Goal: Task Accomplishment & Management: Use online tool/utility

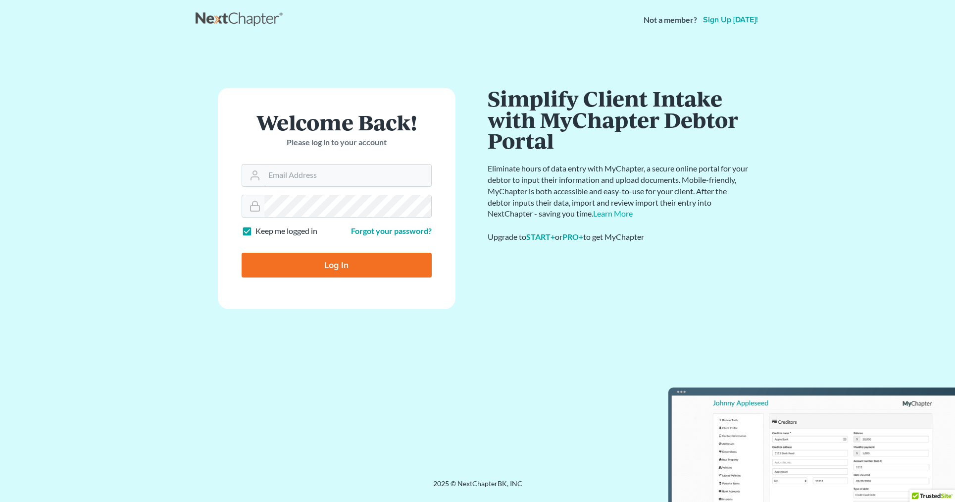
type input "[EMAIL_ADDRESS][DOMAIN_NAME]"
click at [320, 265] on input "Log In" at bounding box center [337, 265] width 190 height 25
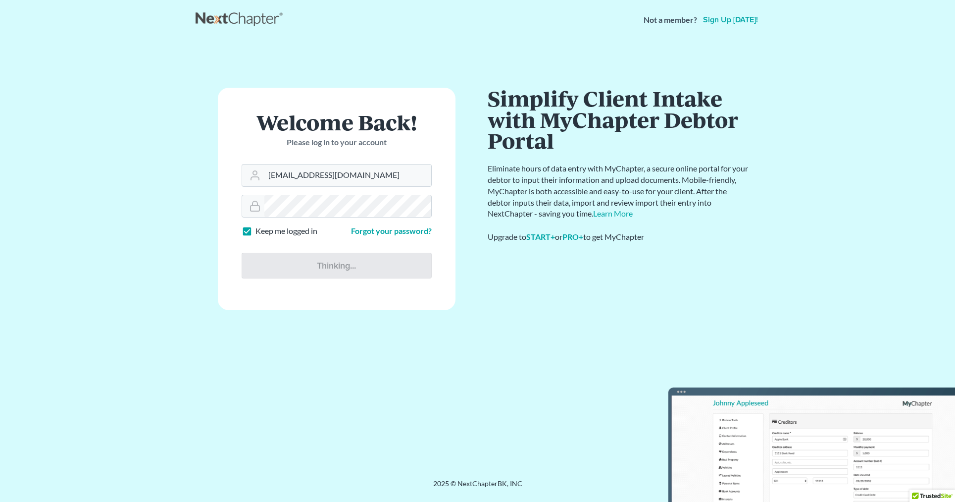
type input "Thinking..."
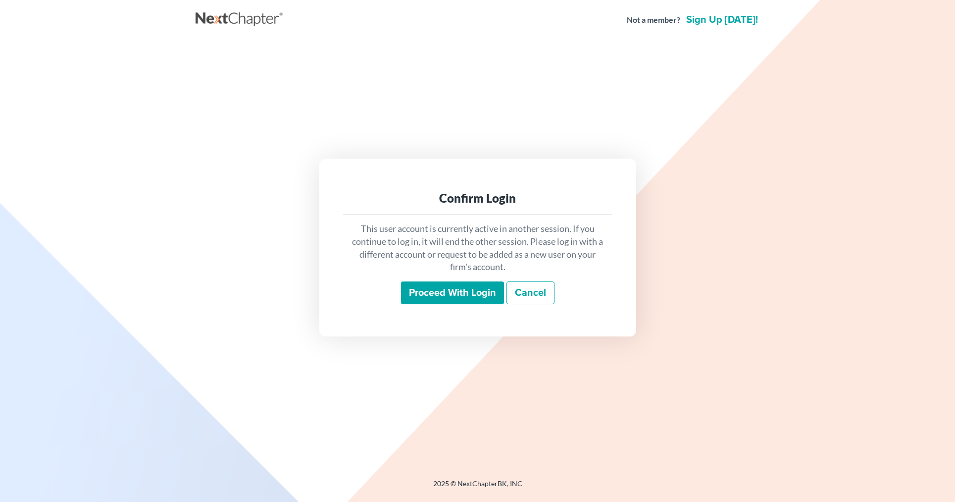
click at [417, 294] on input "Proceed with login" at bounding box center [452, 292] width 103 height 23
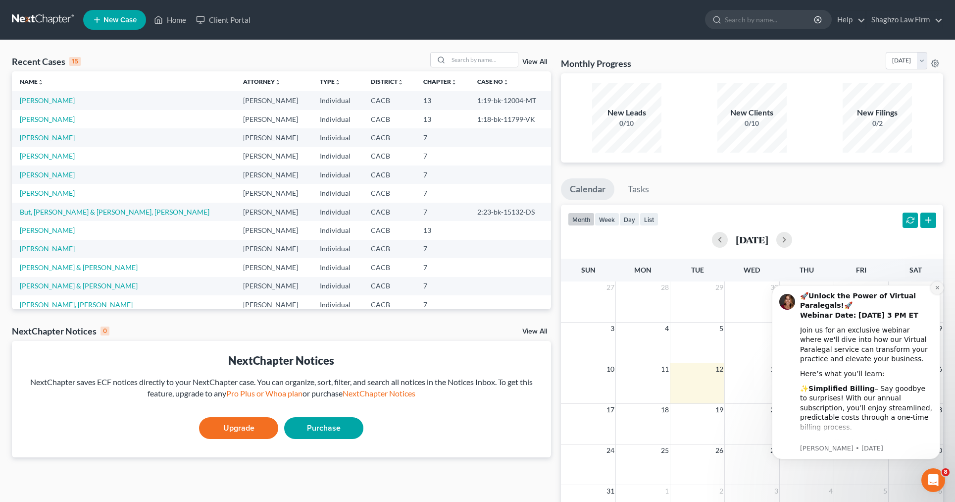
click at [938, 292] on button "Dismiss notification" at bounding box center [937, 287] width 13 height 13
